Goal: Transaction & Acquisition: Purchase product/service

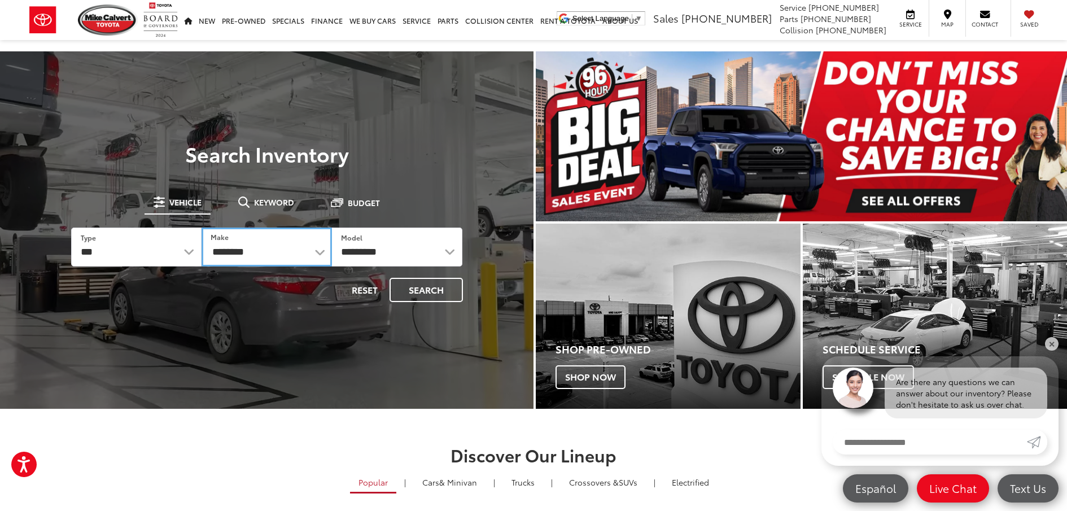
select select "******"
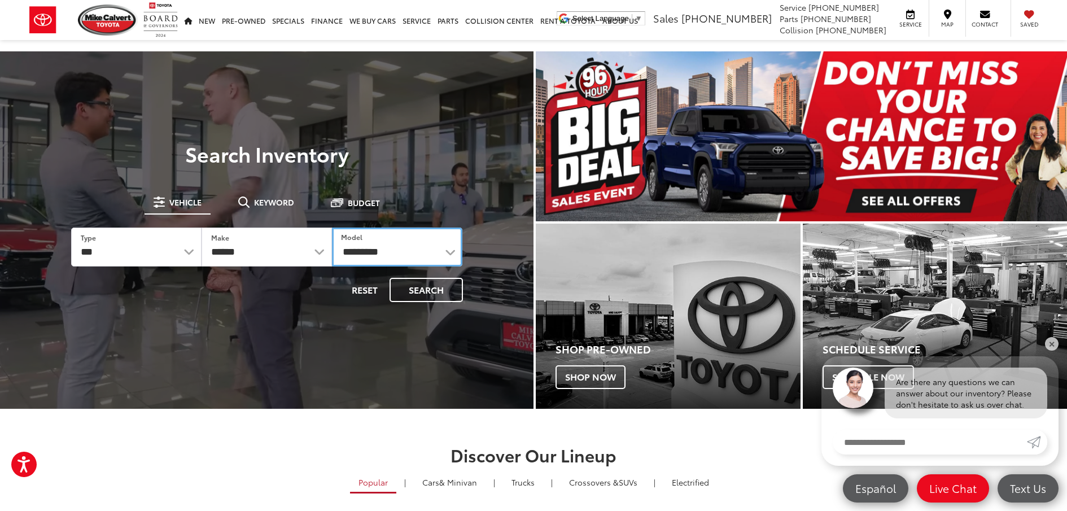
select select "*******"
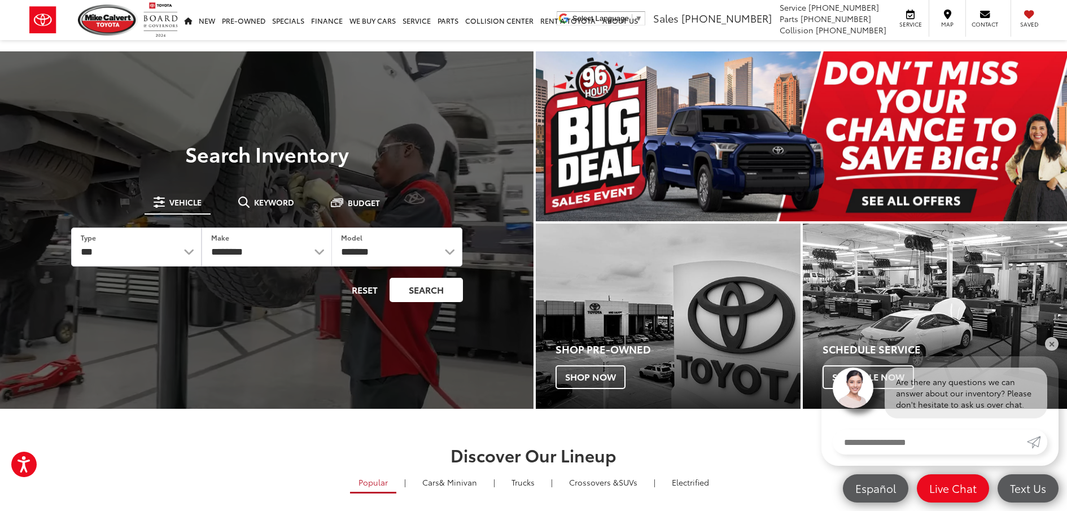
click at [436, 294] on button "Search" at bounding box center [426, 290] width 73 height 24
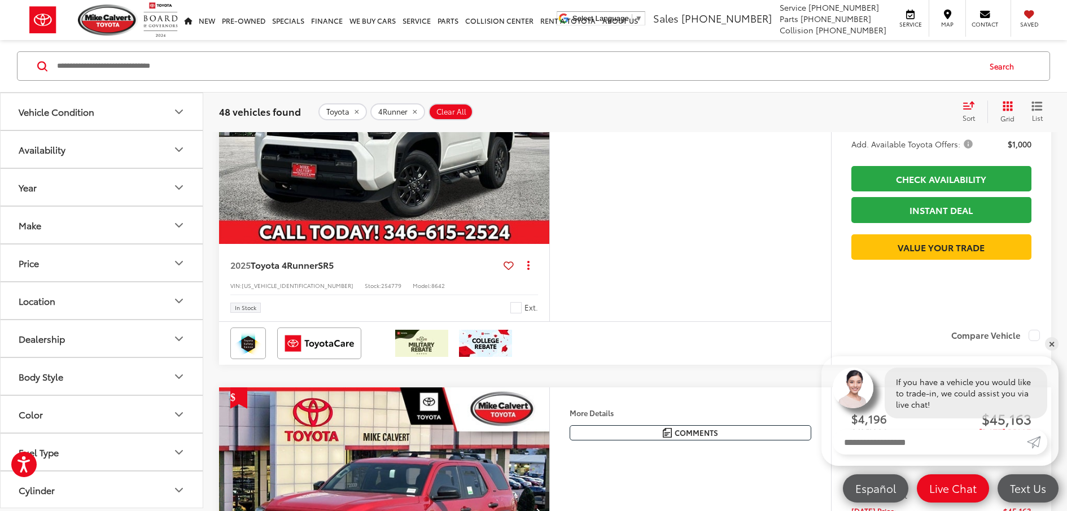
scroll to position [1024, 0]
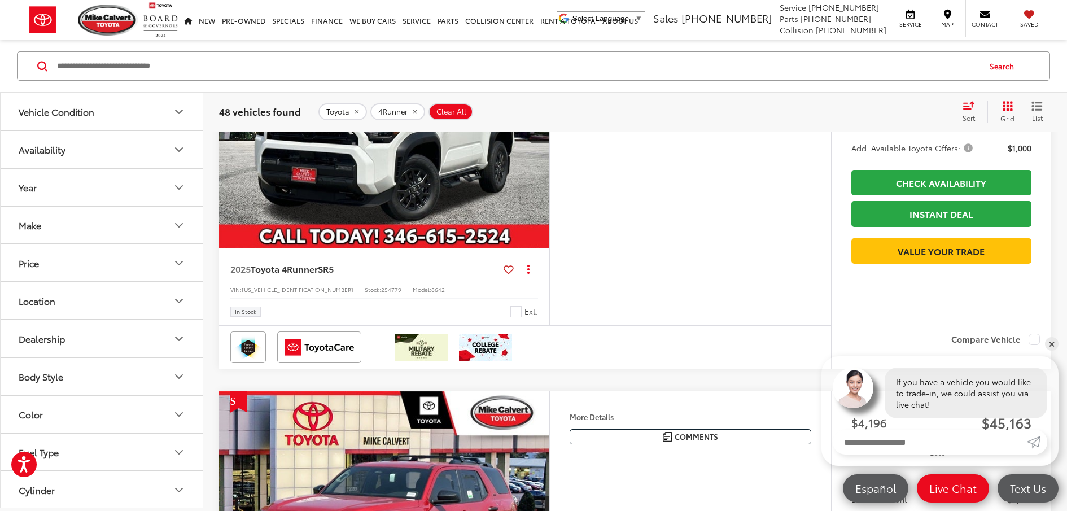
click at [143, 187] on button "Year" at bounding box center [102, 187] width 203 height 37
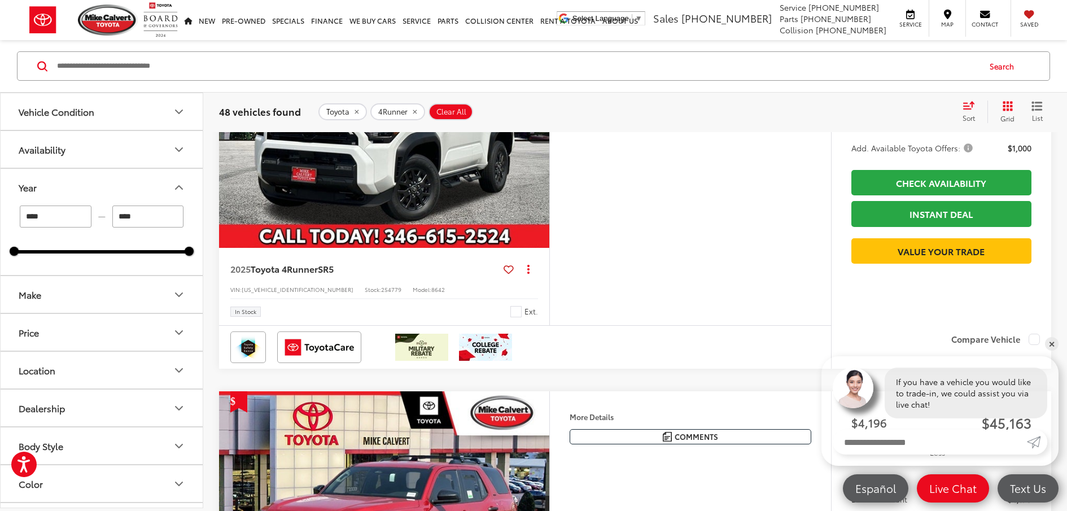
drag, startPoint x: 20, startPoint y: 253, endPoint x: 76, endPoint y: 253, distance: 56.5
click at [77, 253] on div "**** — **** 2009 2025" at bounding box center [102, 239] width 202 height 69
drag, startPoint x: 17, startPoint y: 251, endPoint x: 166, endPoint y: 251, distance: 148.5
click at [168, 250] on div at bounding box center [167, 251] width 9 height 9
type input "****"
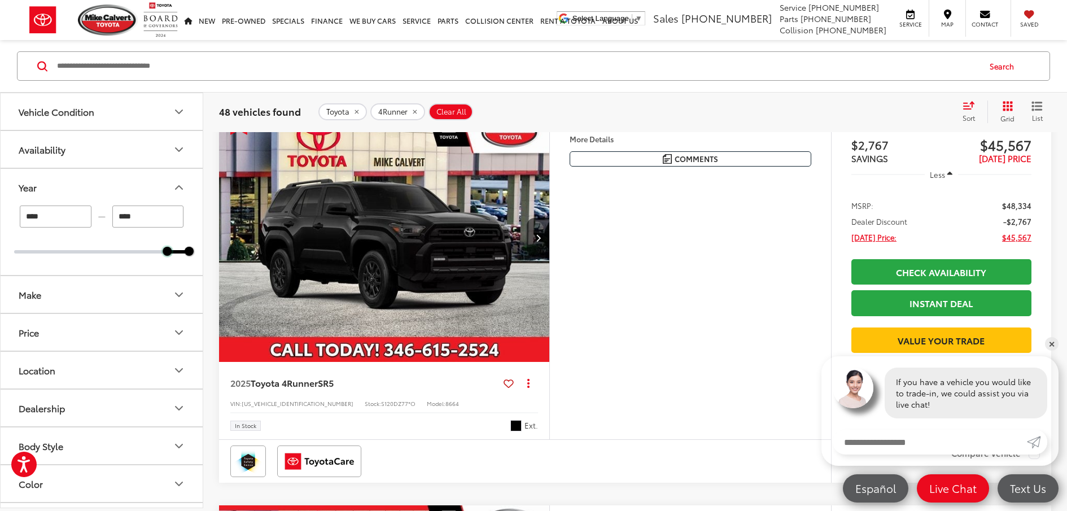
scroll to position [107, 0]
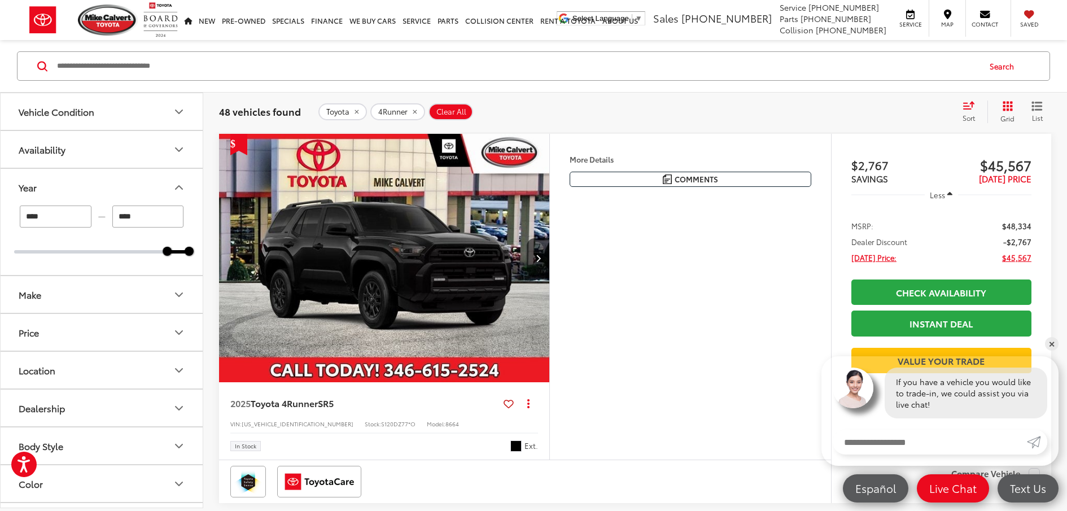
click at [112, 296] on button "Make" at bounding box center [102, 294] width 203 height 37
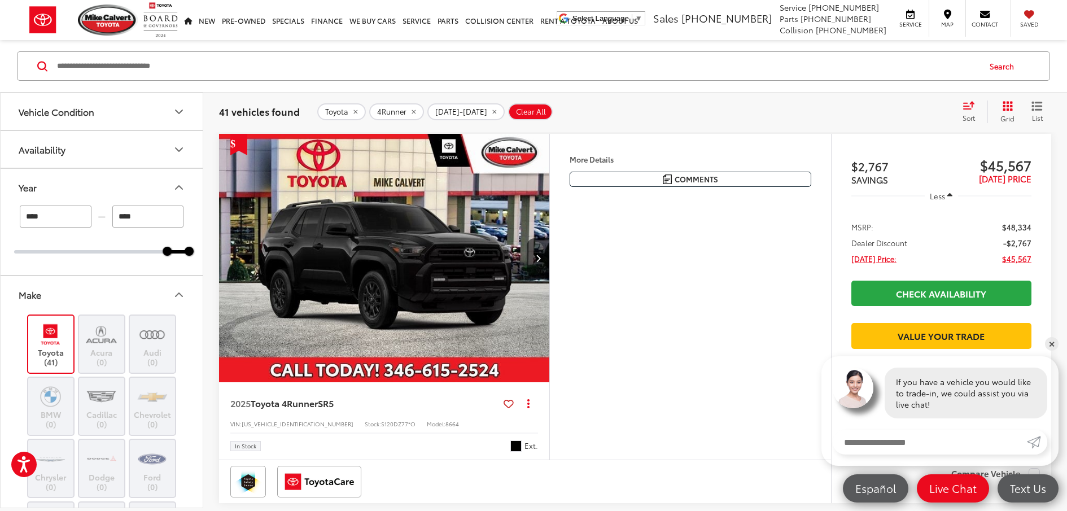
click at [121, 291] on button "Make" at bounding box center [102, 294] width 203 height 37
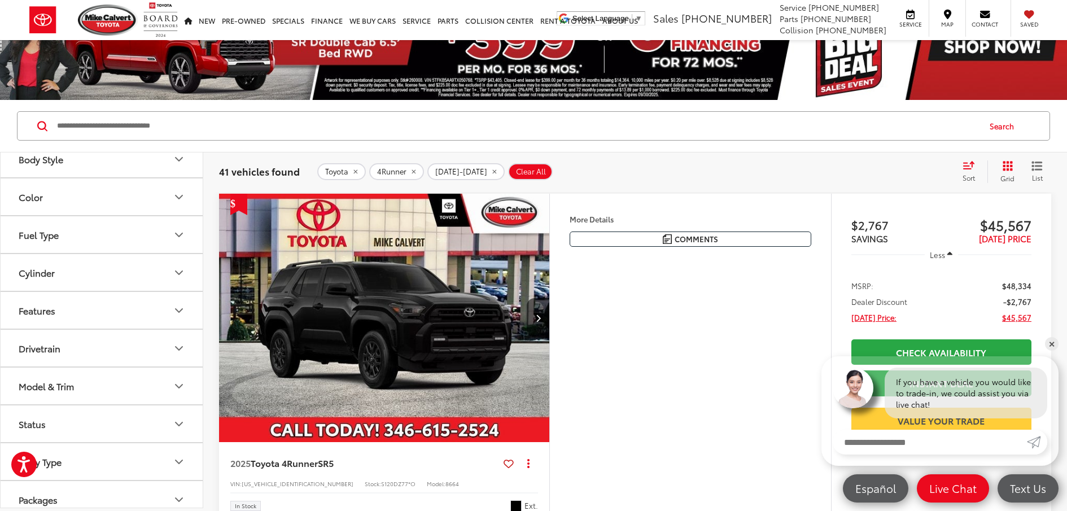
scroll to position [395, 0]
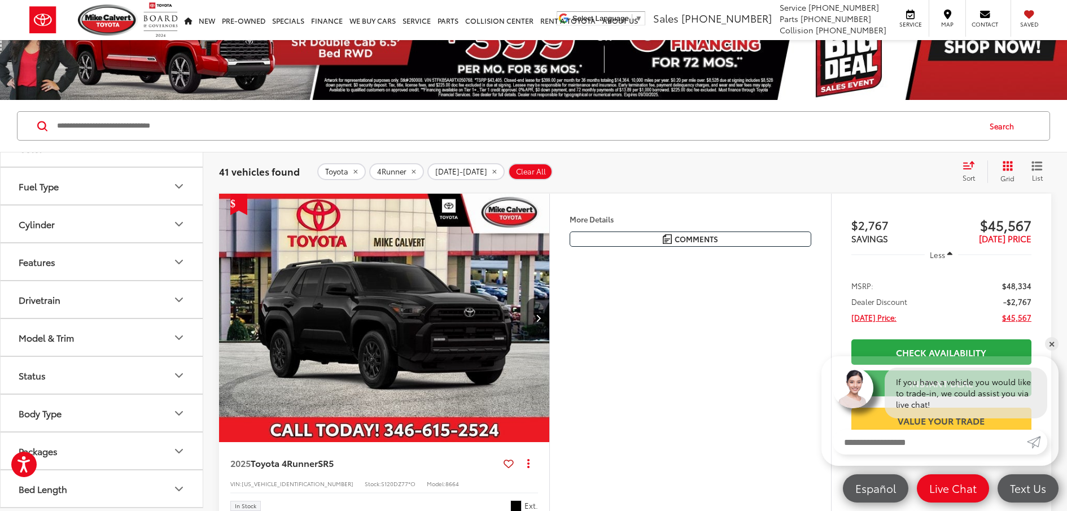
click at [164, 337] on button "Model & Trim" at bounding box center [102, 337] width 203 height 37
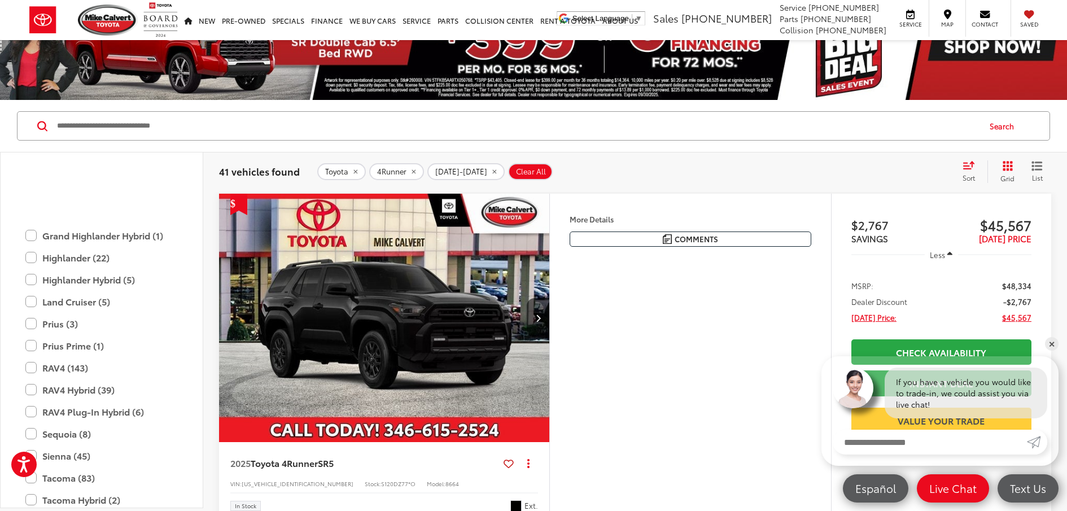
scroll to position [929, 0]
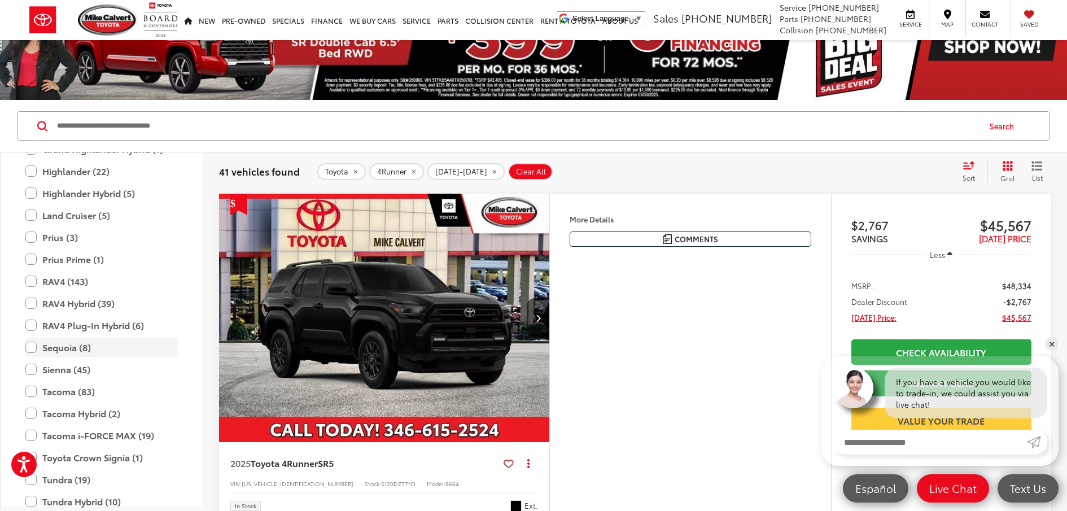
click at [102, 349] on label "Sequoia (8)" at bounding box center [101, 348] width 152 height 20
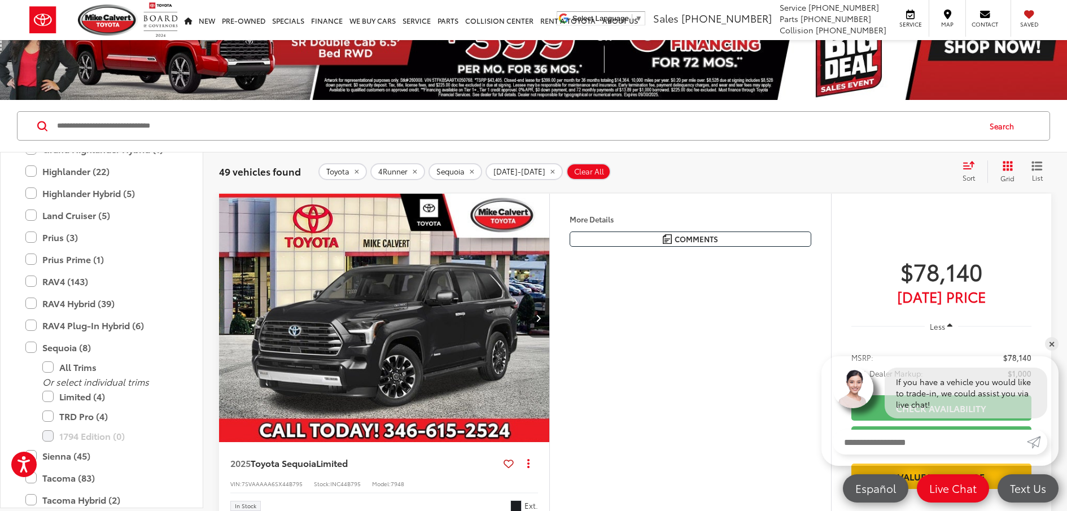
click at [660, 173] on div "Toyota 4Runner Sequoia 2023-2025 Clear All + 0" at bounding box center [635, 171] width 634 height 17
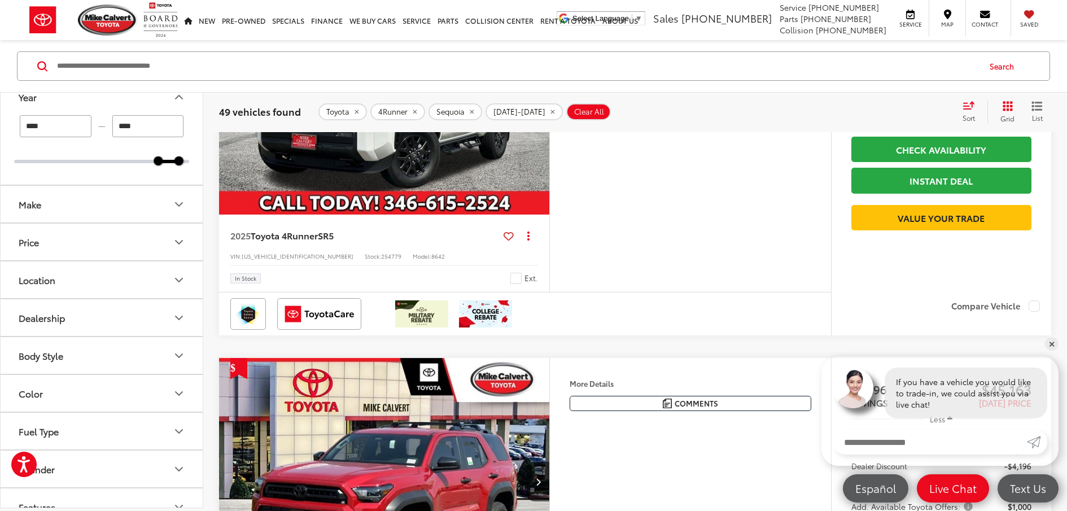
scroll to position [24, 0]
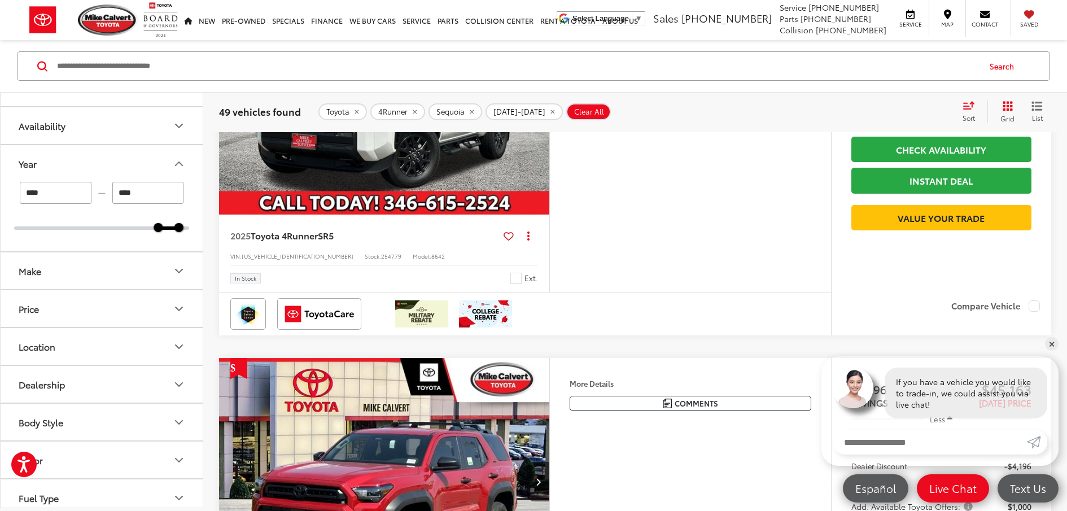
click at [156, 196] on input "****" at bounding box center [148, 193] width 72 height 22
type input "****"
click at [195, 231] on div "**** — **** 2023 2025" at bounding box center [102, 216] width 202 height 69
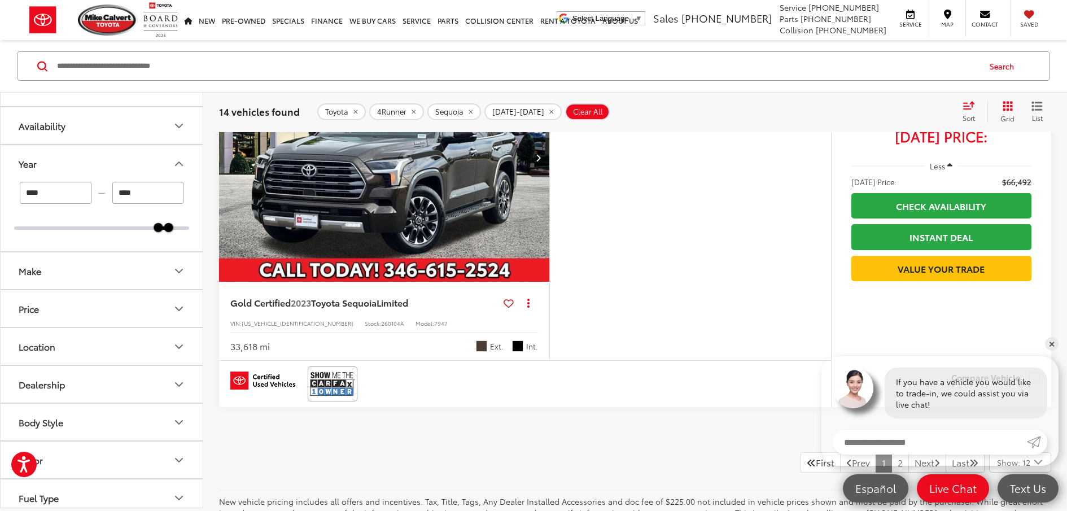
scroll to position [4768, 0]
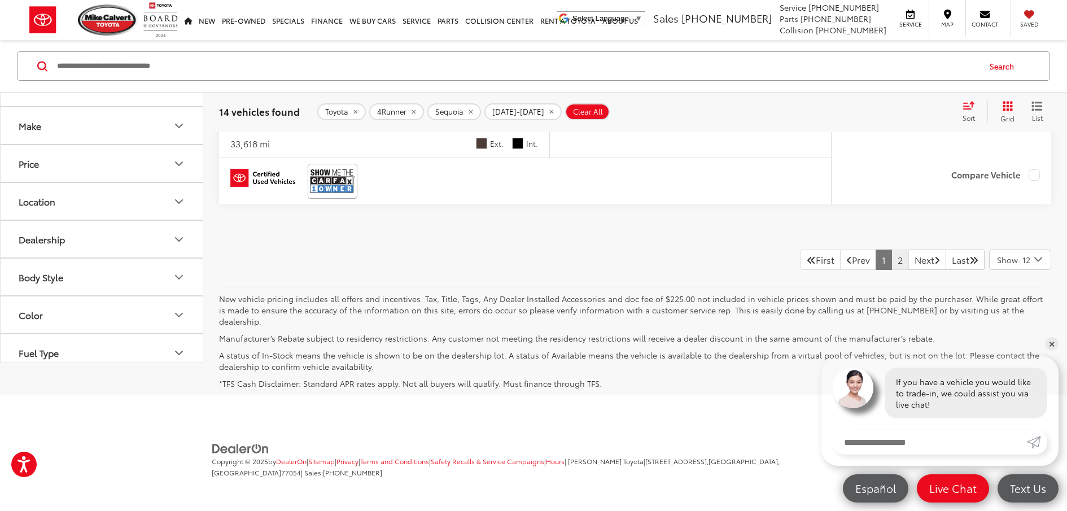
click at [891, 270] on link "2" at bounding box center [899, 260] width 17 height 20
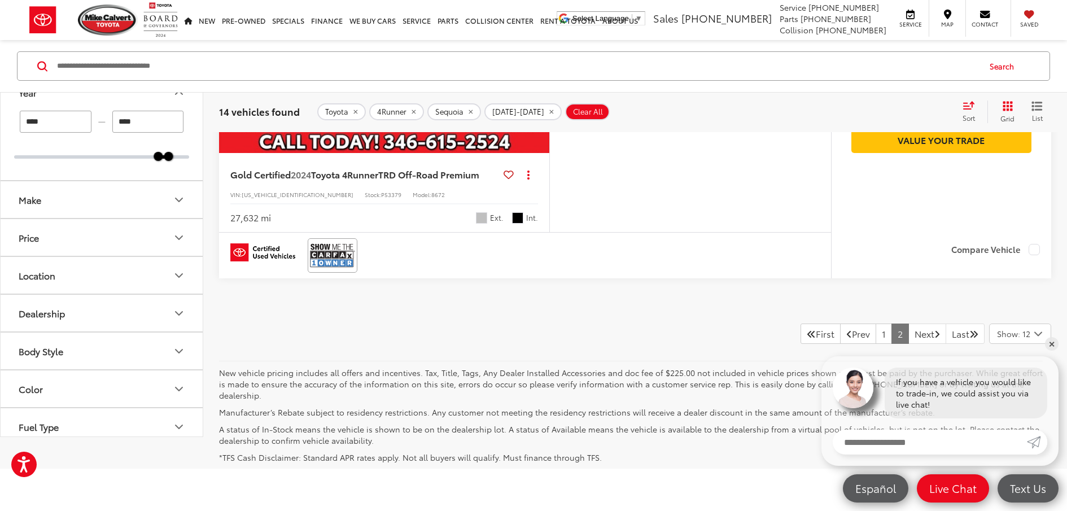
scroll to position [776, 0]
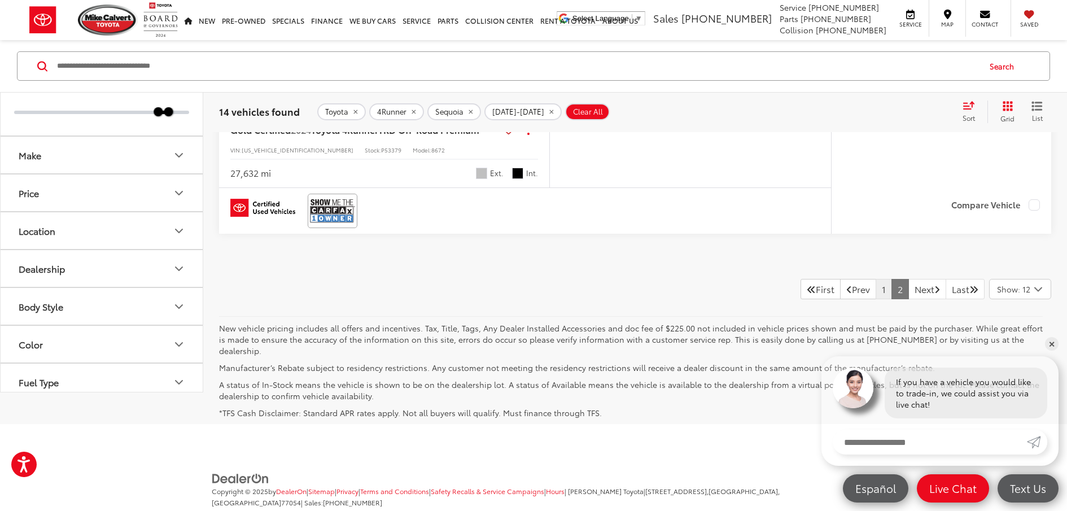
click at [876, 290] on link "1" at bounding box center [884, 289] width 16 height 20
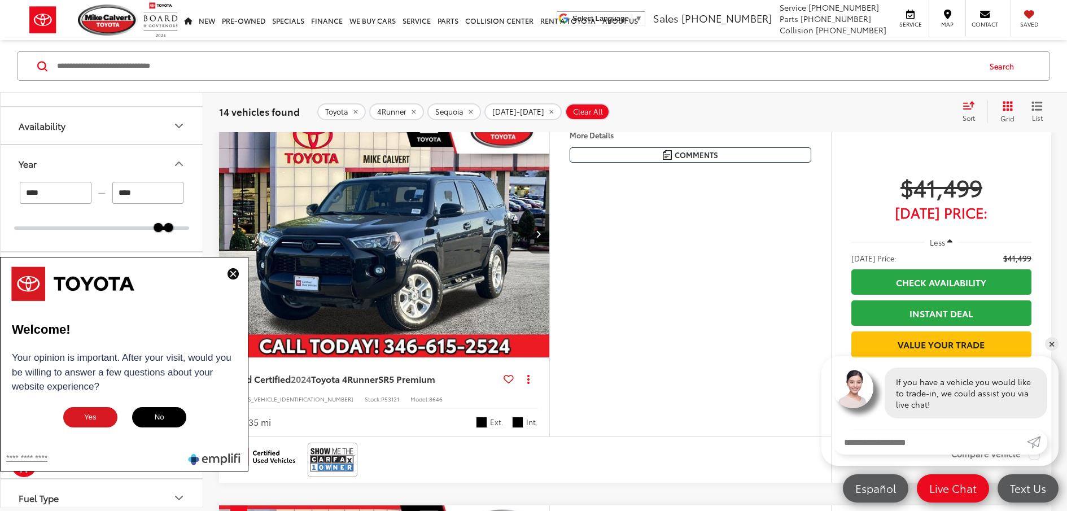
scroll to position [609, 0]
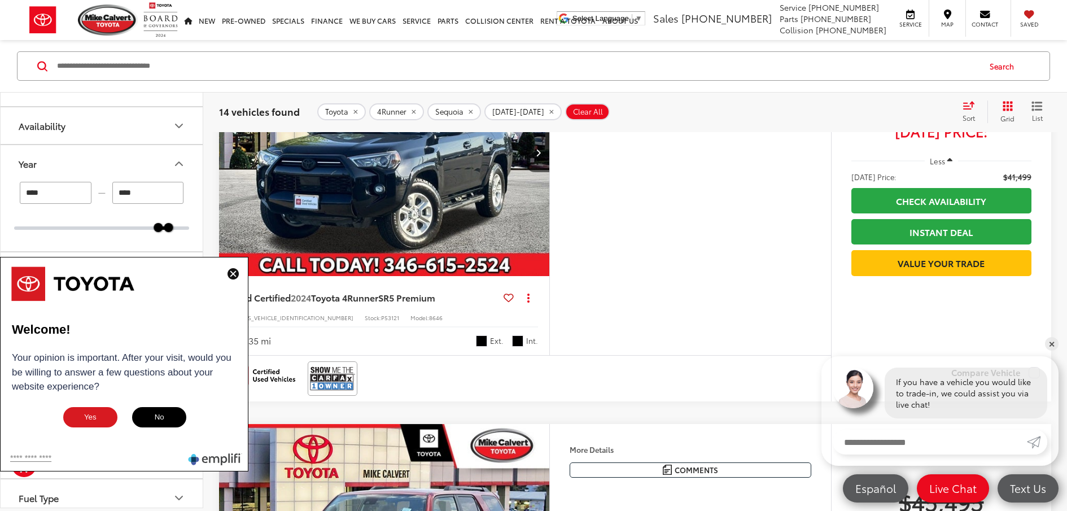
click at [230, 273] on img at bounding box center [232, 273] width 11 height 11
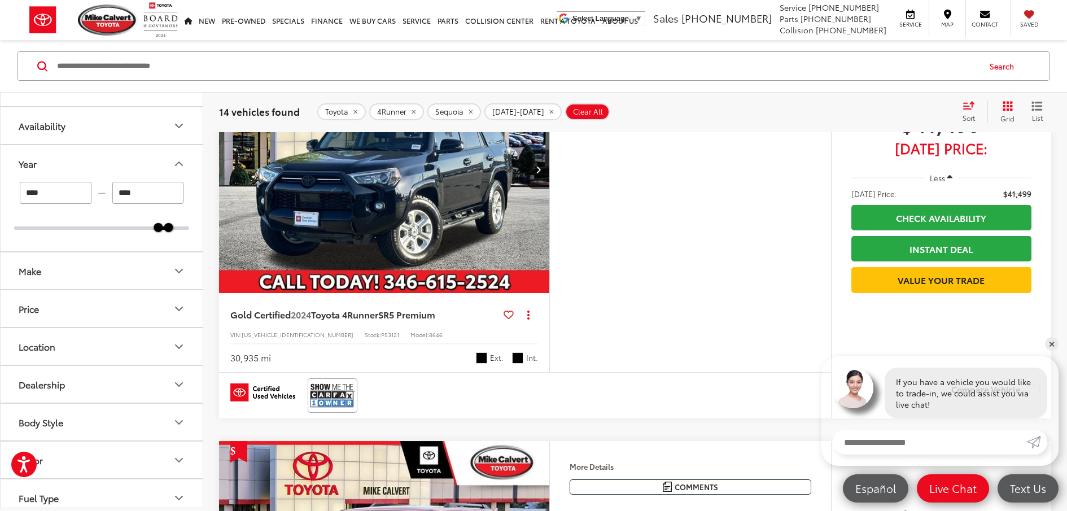
scroll to position [543, 0]
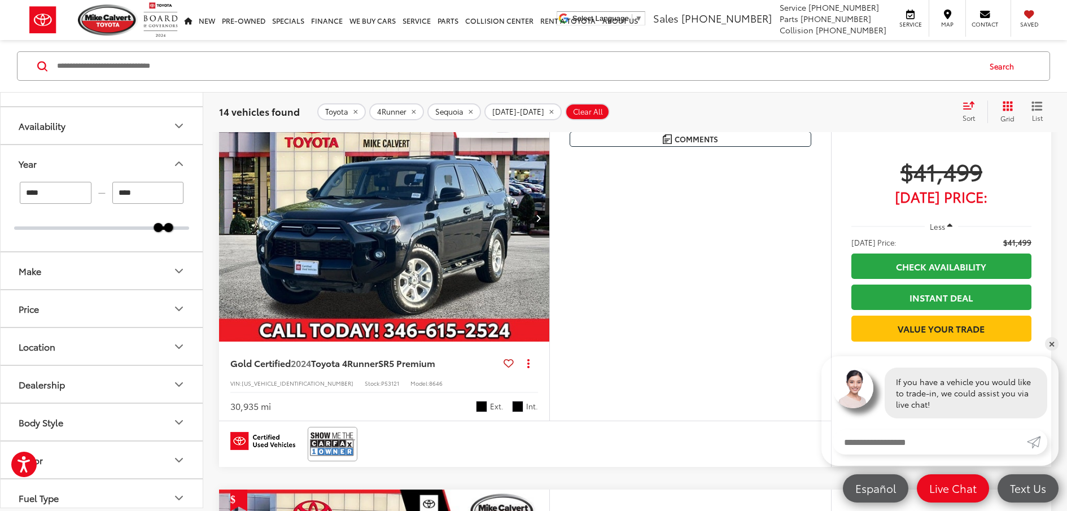
click at [383, 277] on img "2024 Toyota 4Runner SR5 Premium 0" at bounding box center [384, 218] width 332 height 249
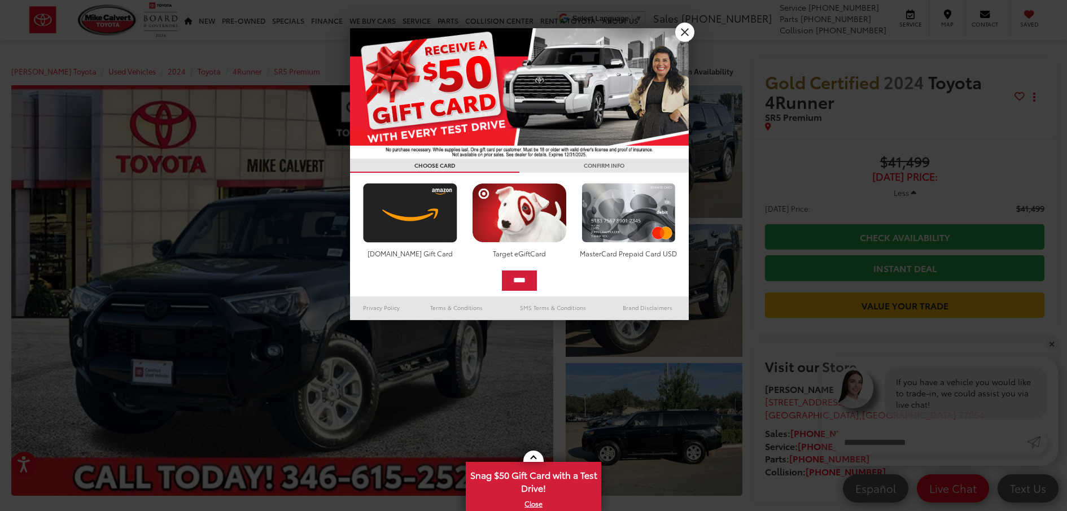
click at [687, 35] on link "X" at bounding box center [684, 32] width 19 height 19
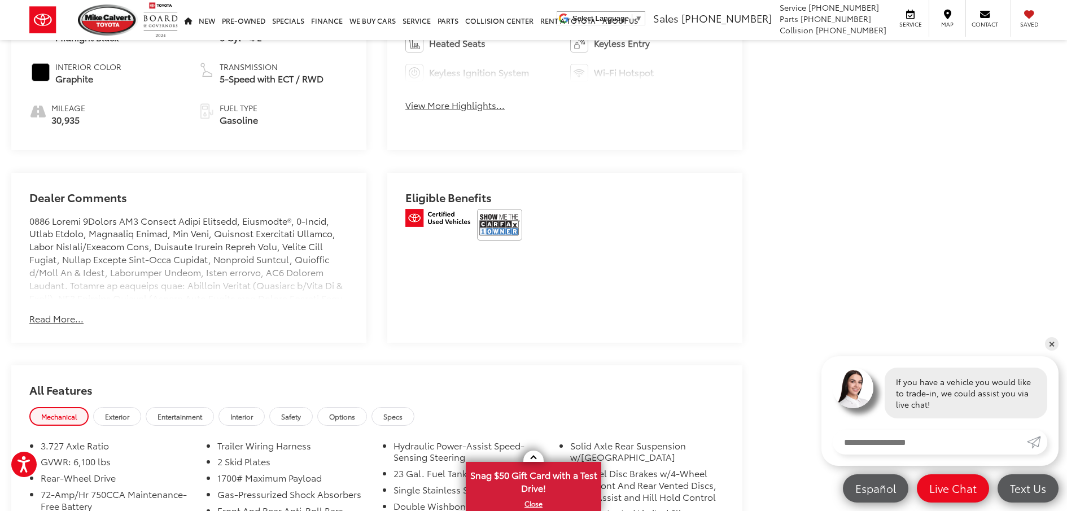
scroll to position [769, 0]
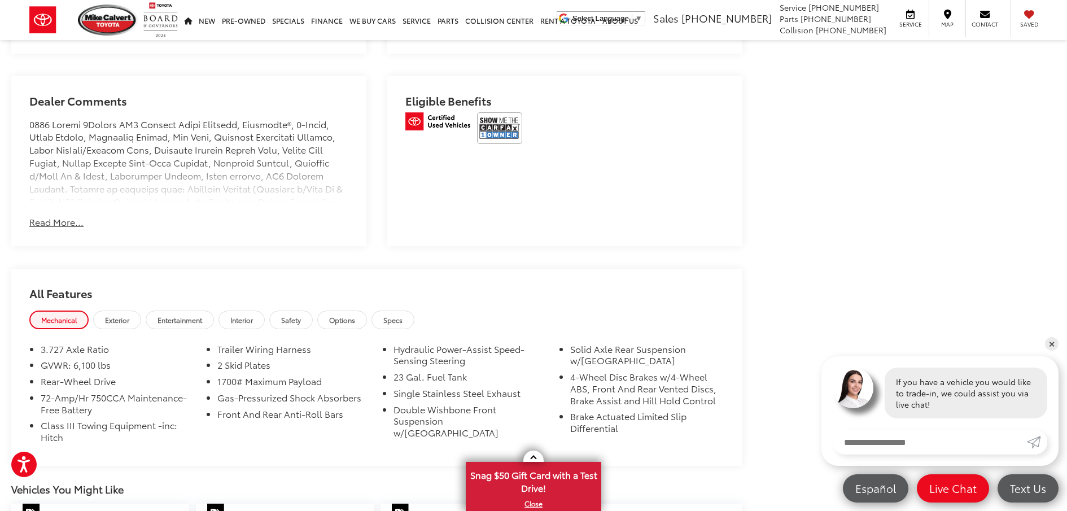
click at [253, 315] on span "Interior" at bounding box center [241, 320] width 23 height 10
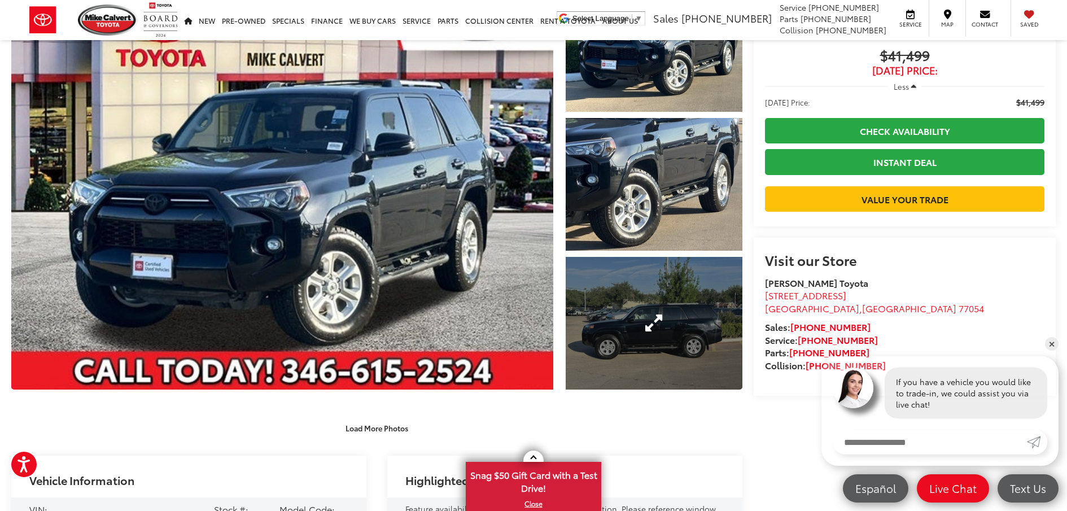
scroll to position [108, 0]
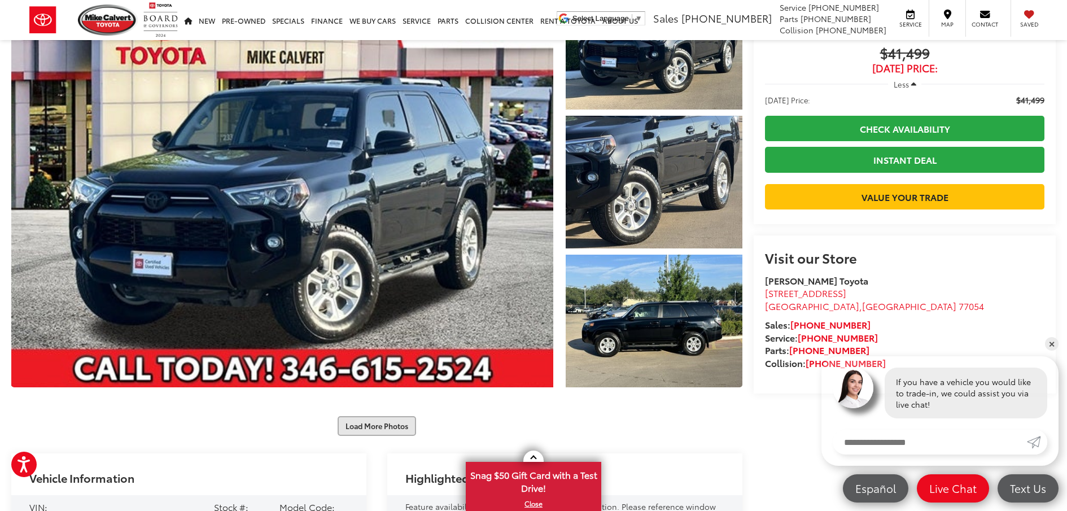
click at [365, 416] on button "Load More Photos" at bounding box center [377, 426] width 78 height 20
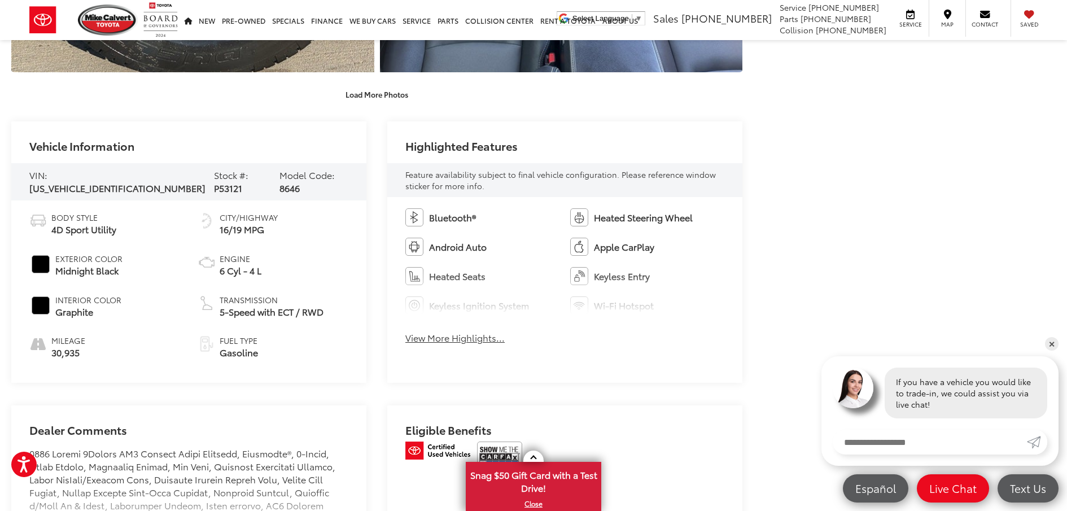
scroll to position [772, 0]
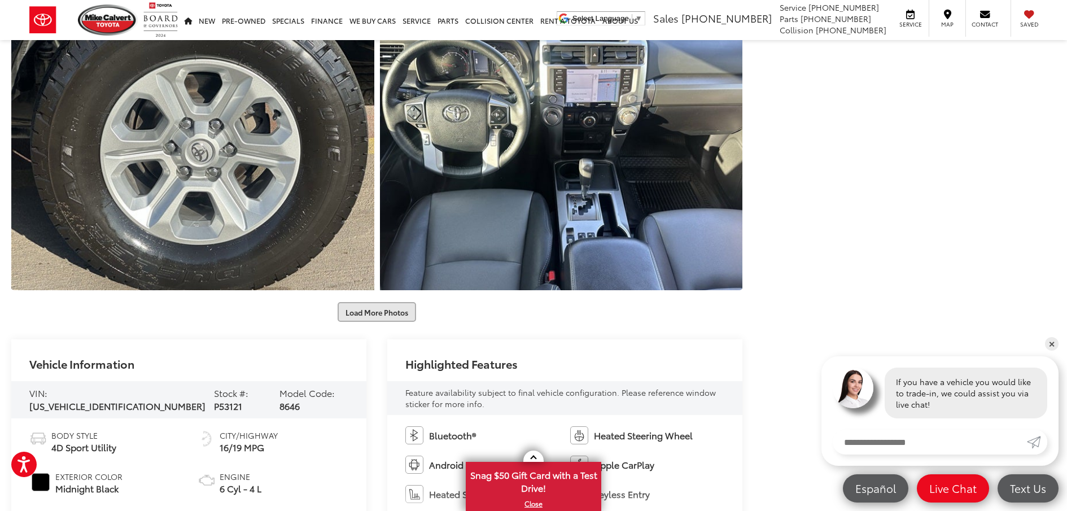
click at [367, 317] on button "Load More Photos" at bounding box center [377, 312] width 78 height 20
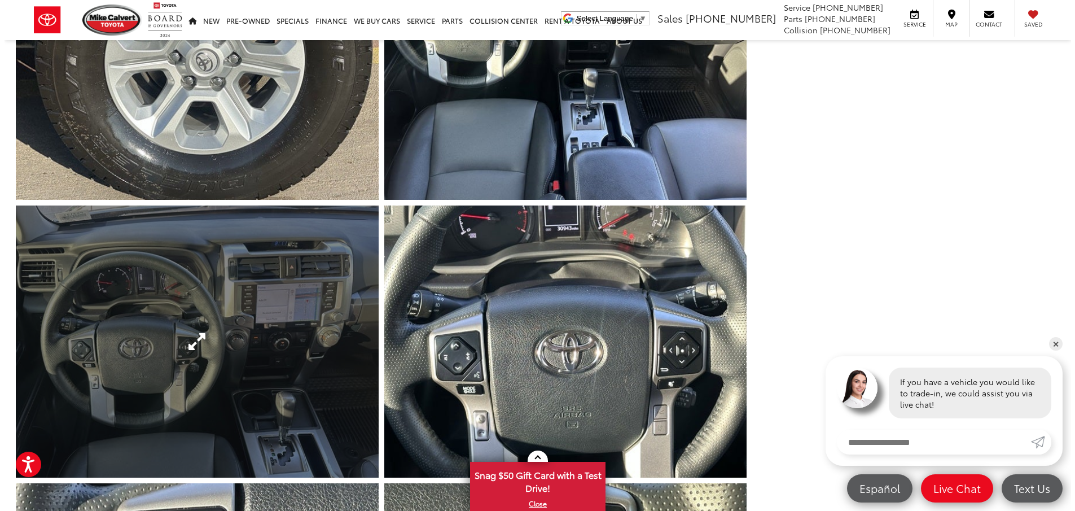
scroll to position [924, 0]
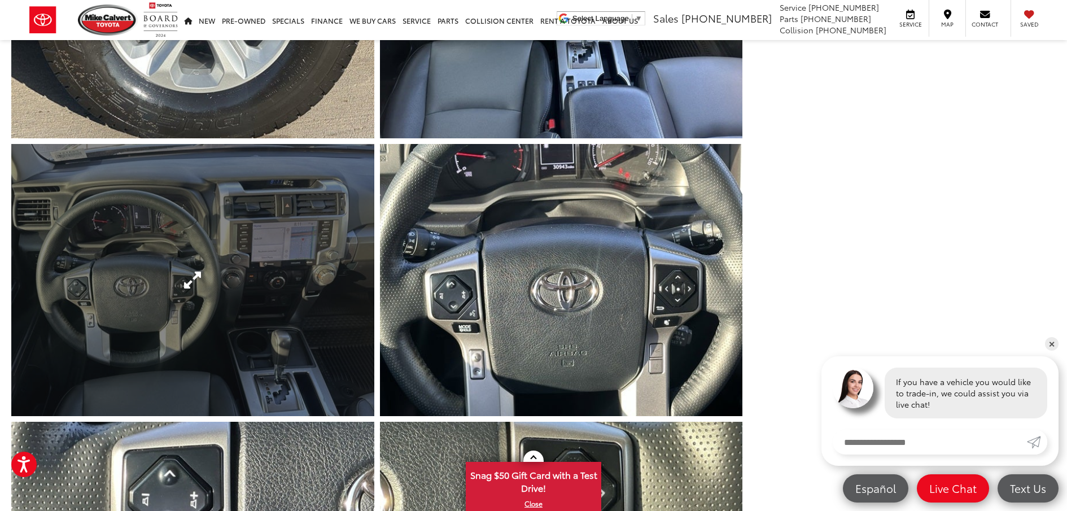
click at [317, 287] on link "Expand Photo 8" at bounding box center [192, 280] width 363 height 272
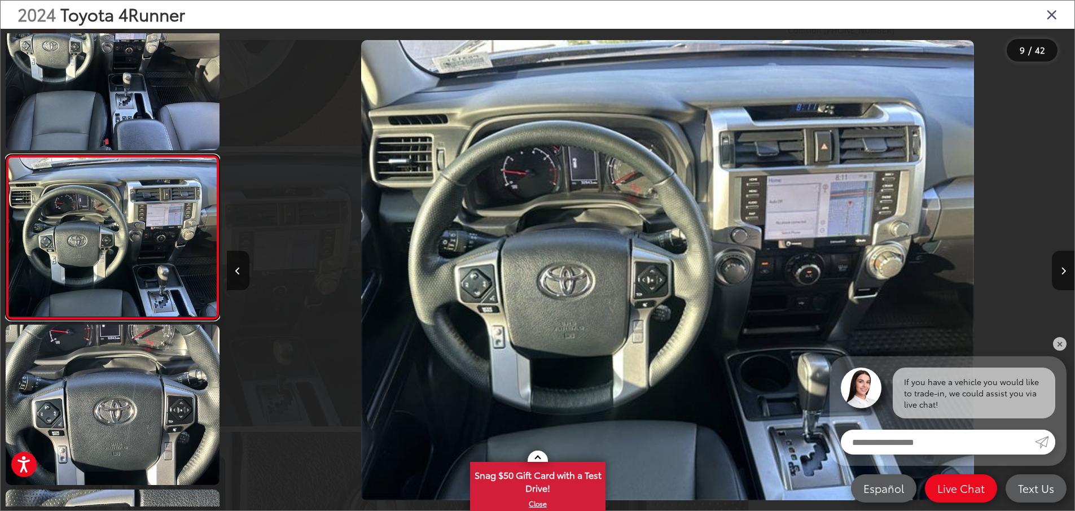
scroll to position [0, 6785]
